Goal: Task Accomplishment & Management: Use online tool/utility

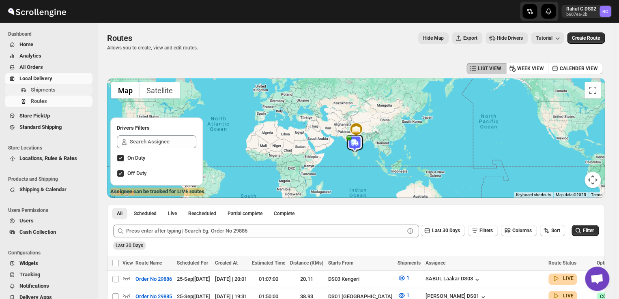
click at [54, 90] on span "Shipments" at bounding box center [43, 90] width 25 height 6
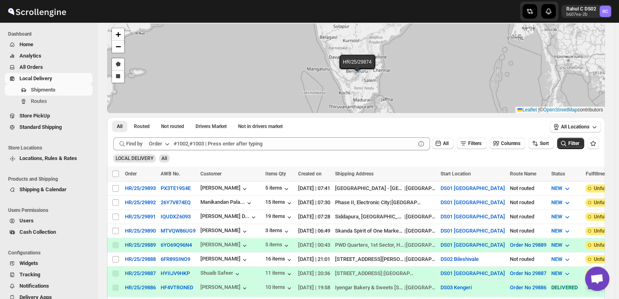
scroll to position [38, 0]
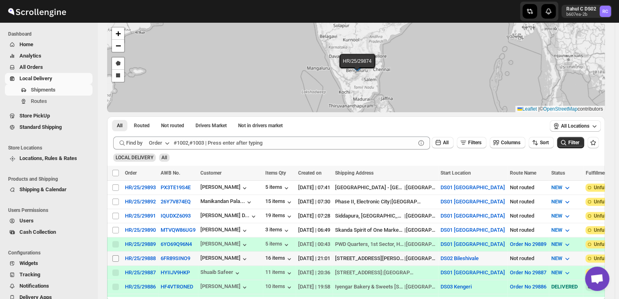
click at [115, 256] on input "Select shipment" at bounding box center [115, 258] width 6 height 6
checkbox input "true"
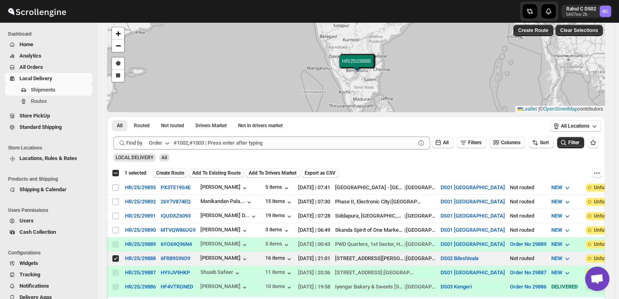
click at [175, 172] on span "Create Route" at bounding box center [170, 173] width 28 height 6
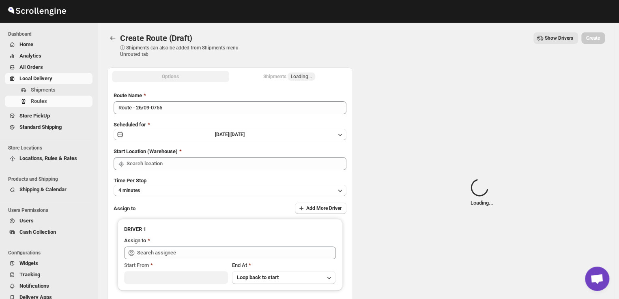
type input "DS02 Bileshivale"
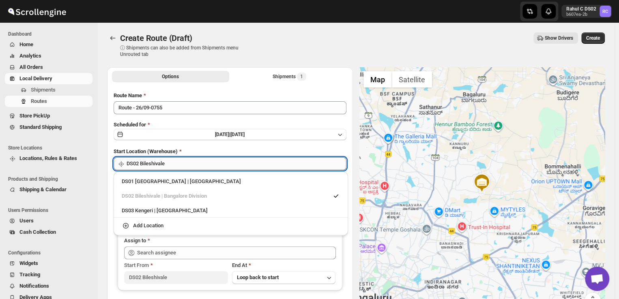
click at [178, 165] on input "DS02 Bileshivale" at bounding box center [237, 163] width 220 height 13
click at [160, 213] on div "DS03 Kengeri | Bengaluru" at bounding box center [231, 211] width 218 height 8
type input "DS03 Kengeri"
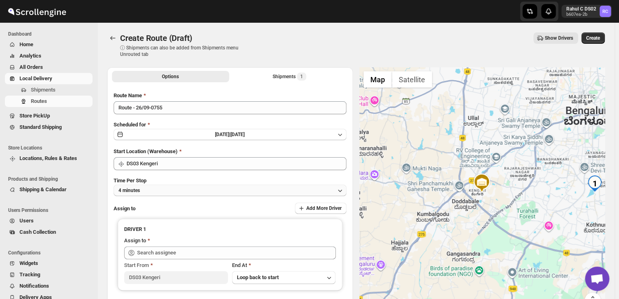
click at [157, 192] on button "4 minutes" at bounding box center [230, 190] width 233 height 11
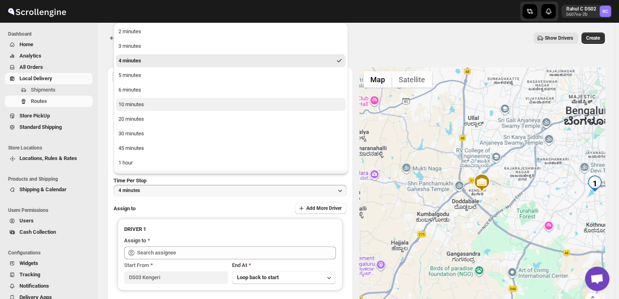
click at [150, 104] on button "10 minutes" at bounding box center [231, 104] width 230 height 13
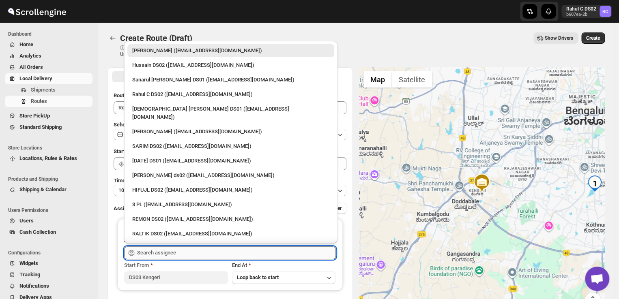
click at [174, 257] on input "text" at bounding box center [236, 253] width 199 height 13
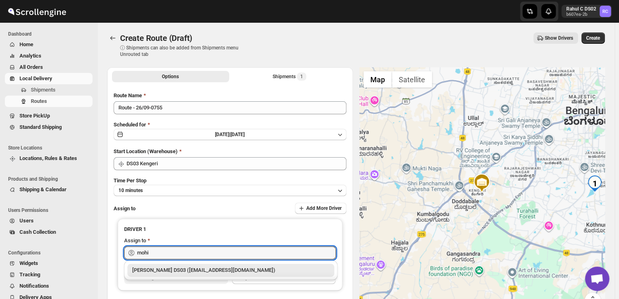
click at [177, 269] on div "[PERSON_NAME] DS03 ([EMAIL_ADDRESS][DOMAIN_NAME])" at bounding box center [230, 270] width 197 height 8
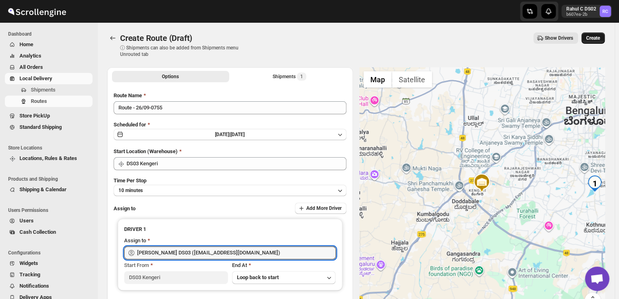
type input "[PERSON_NAME] DS03 ([EMAIL_ADDRESS][DOMAIN_NAME])"
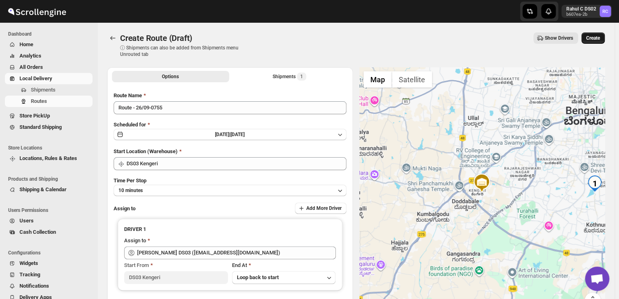
click at [599, 37] on span "Create" at bounding box center [593, 38] width 14 height 6
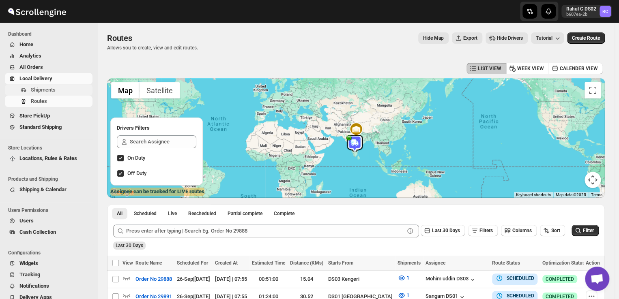
click at [54, 89] on span "Shipments" at bounding box center [43, 90] width 25 height 6
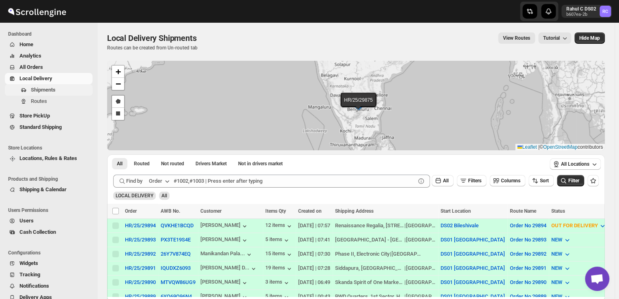
click at [47, 89] on span "Shipments" at bounding box center [43, 90] width 25 height 6
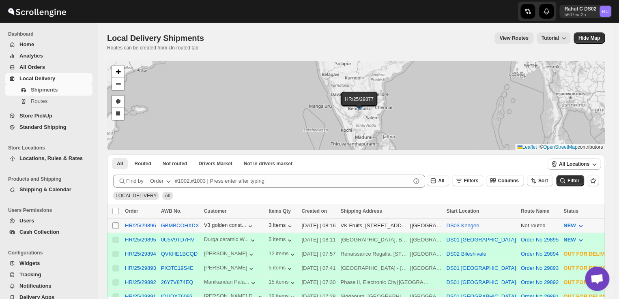
click at [115, 225] on input "Select shipment" at bounding box center [115, 226] width 6 height 6
checkbox input "true"
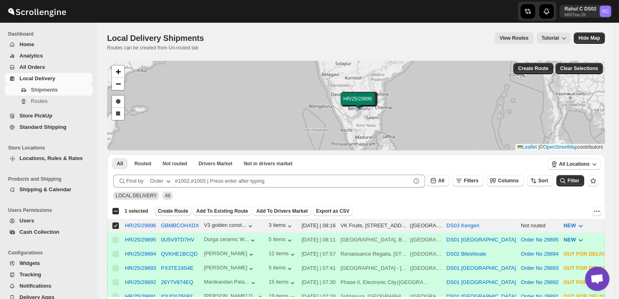
click at [169, 210] on span "Create Route" at bounding box center [173, 211] width 30 height 6
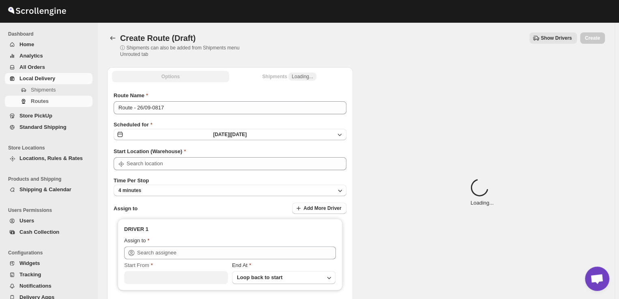
type input "DS03 Kengeri"
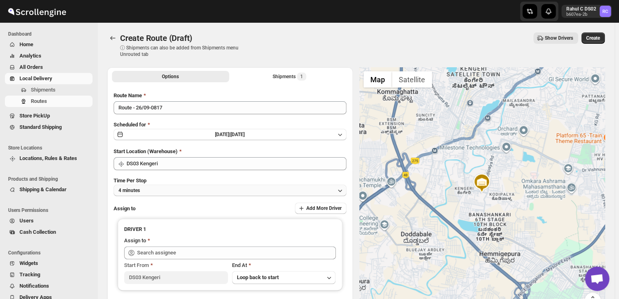
click at [153, 191] on button "4 minutes" at bounding box center [230, 190] width 233 height 11
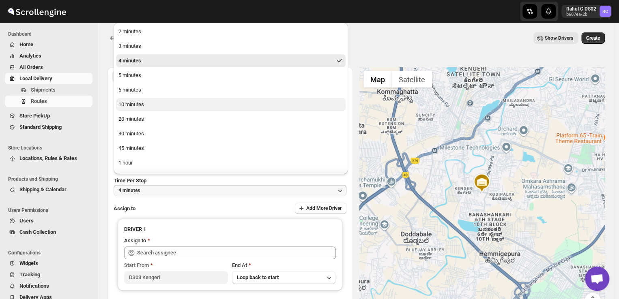
click at [141, 103] on div "10 minutes" at bounding box center [131, 105] width 26 height 8
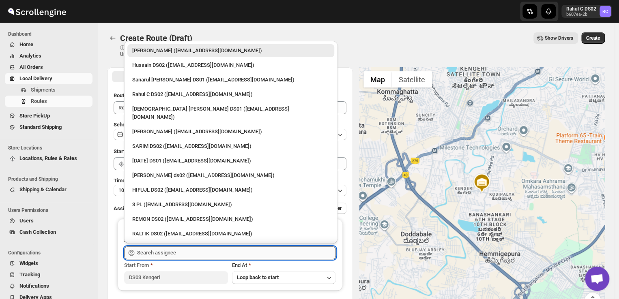
click at [182, 254] on input "text" at bounding box center [236, 253] width 199 height 13
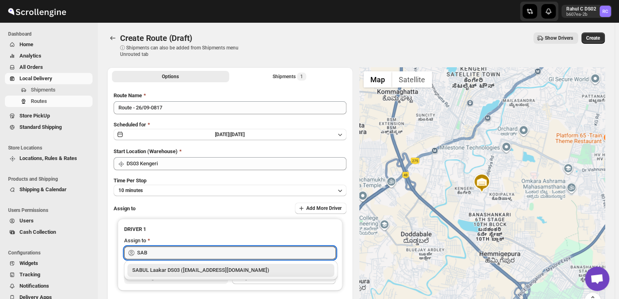
click at [193, 270] on div "SABUL Laakar DS03 ([EMAIL_ADDRESS][DOMAIN_NAME])" at bounding box center [230, 270] width 197 height 8
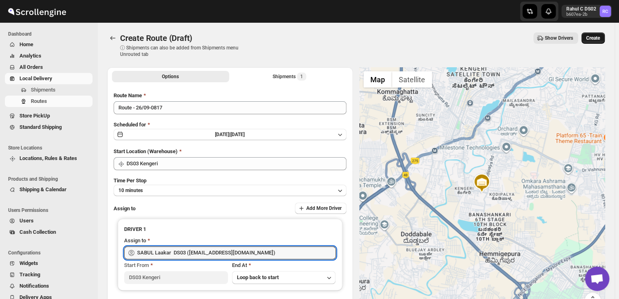
type input "SABUL Laakar DS03 ([EMAIL_ADDRESS][DOMAIN_NAME])"
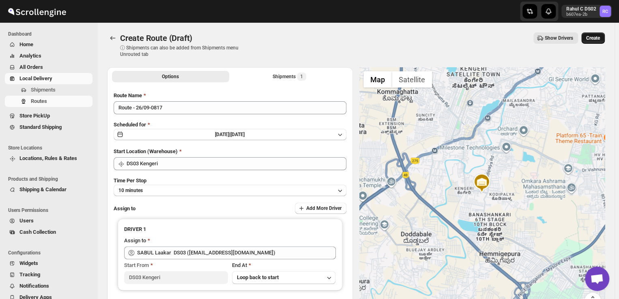
click at [596, 38] on span "Create" at bounding box center [593, 38] width 14 height 6
